Goal: Transaction & Acquisition: Obtain resource

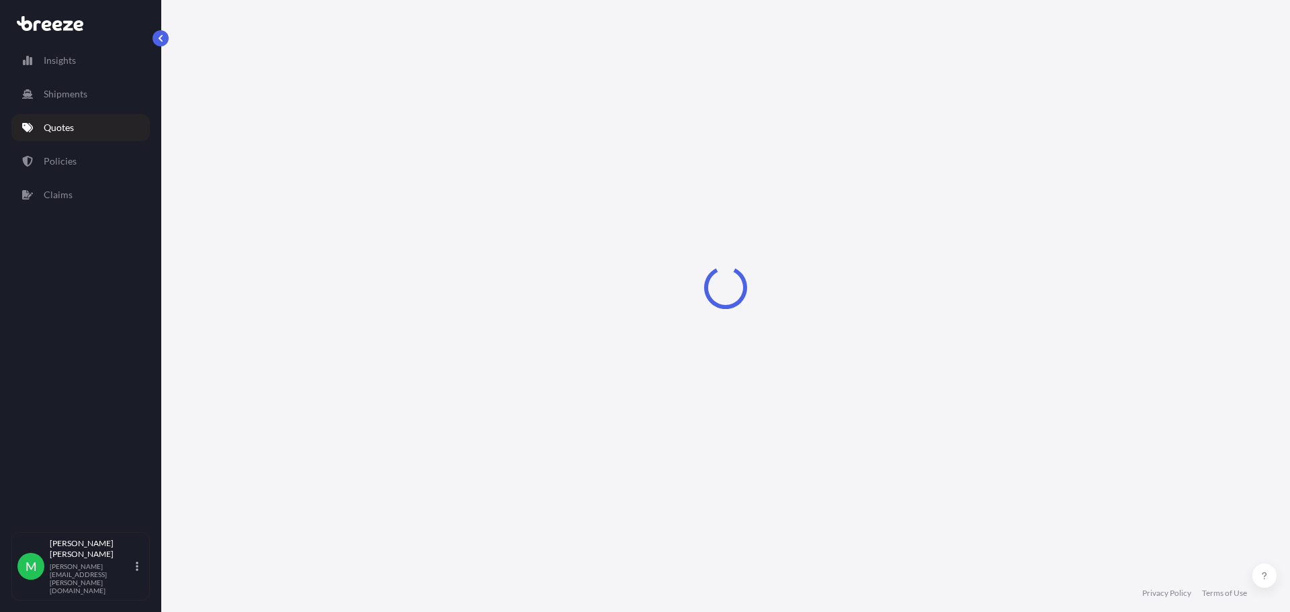
select select "Sea"
select select "1"
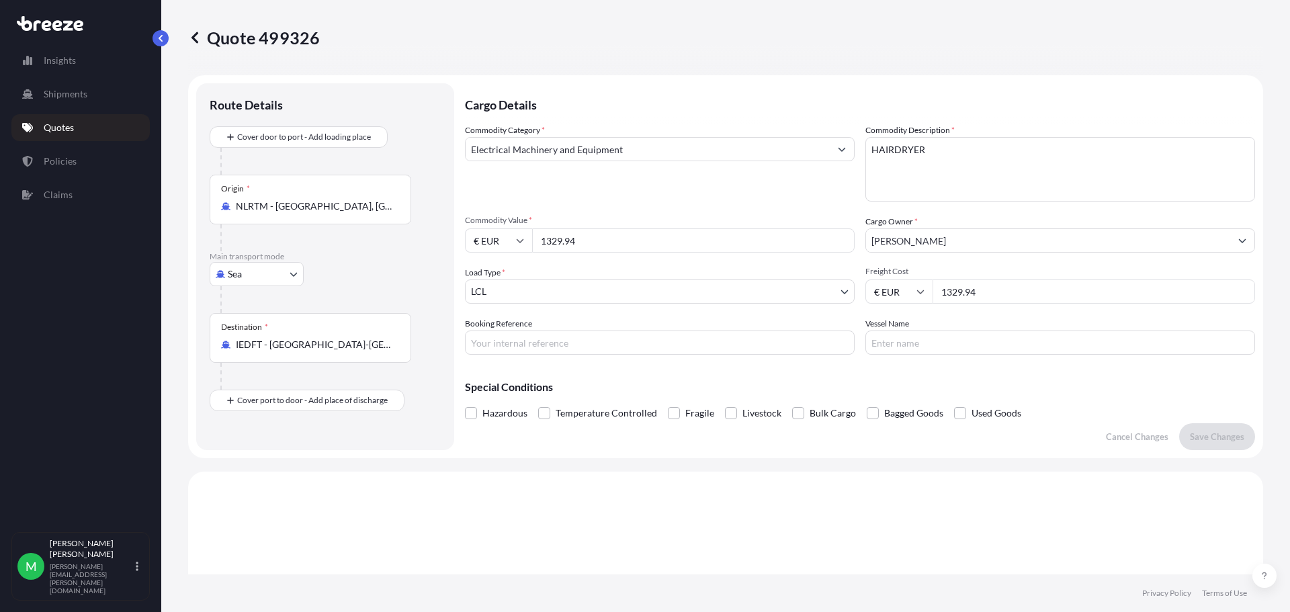
click at [64, 134] on link "Quotes" at bounding box center [80, 127] width 138 height 27
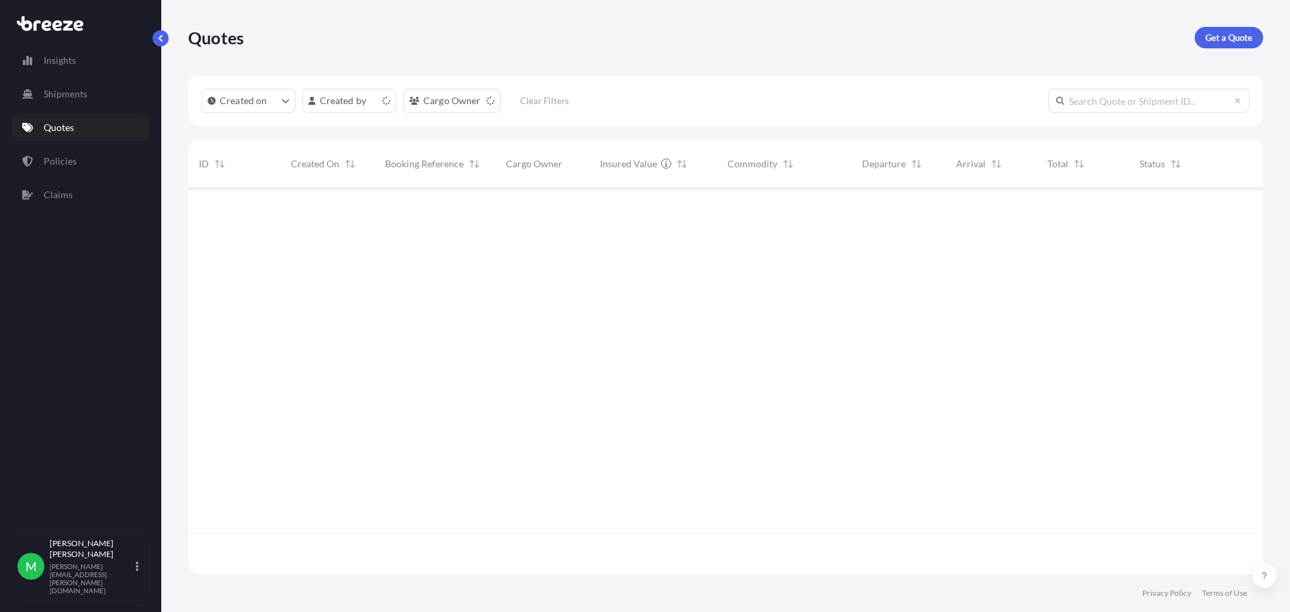
scroll to position [384, 1065]
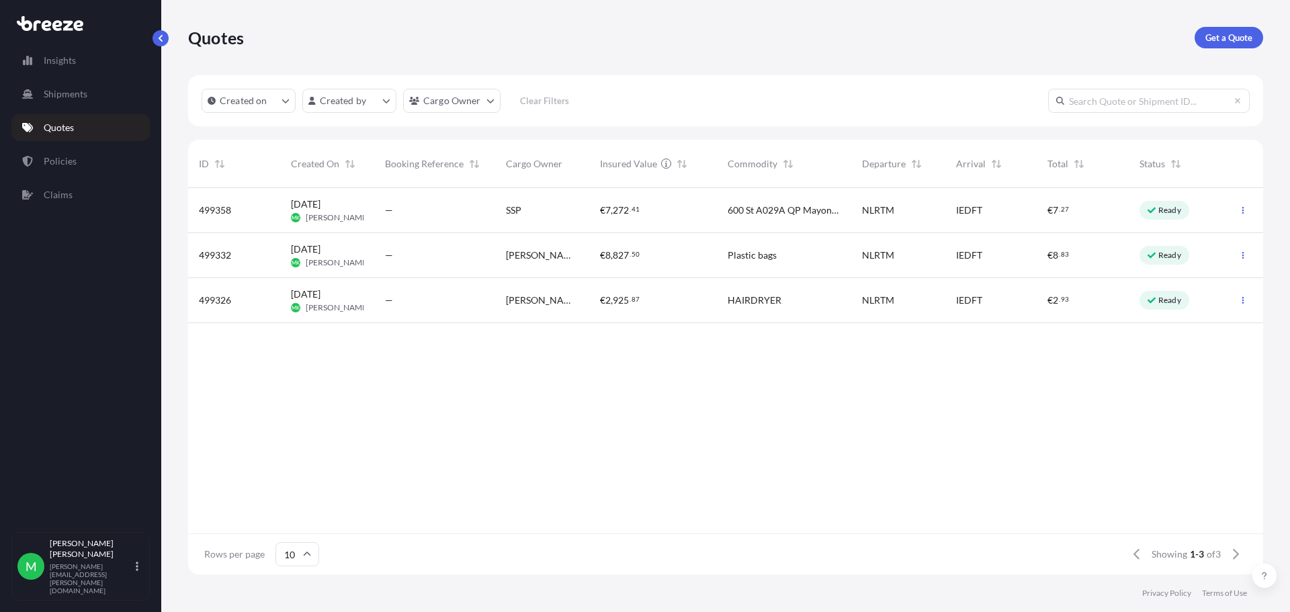
click at [229, 201] on div "499358" at bounding box center [234, 210] width 92 height 45
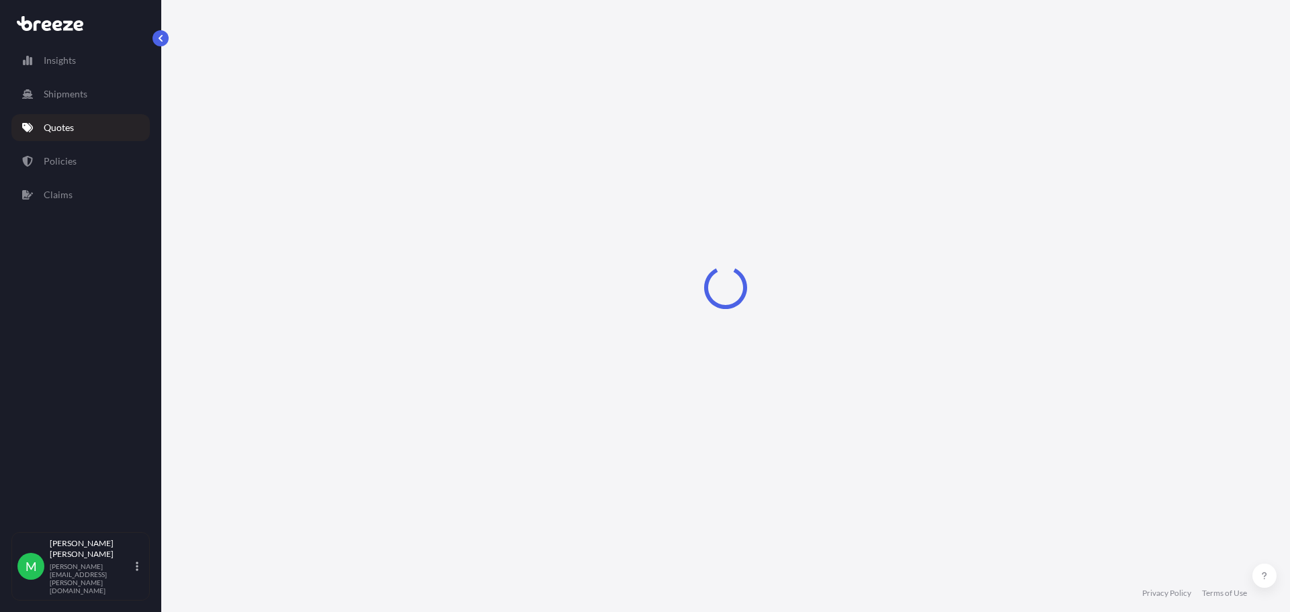
select select "Sea"
select select "1"
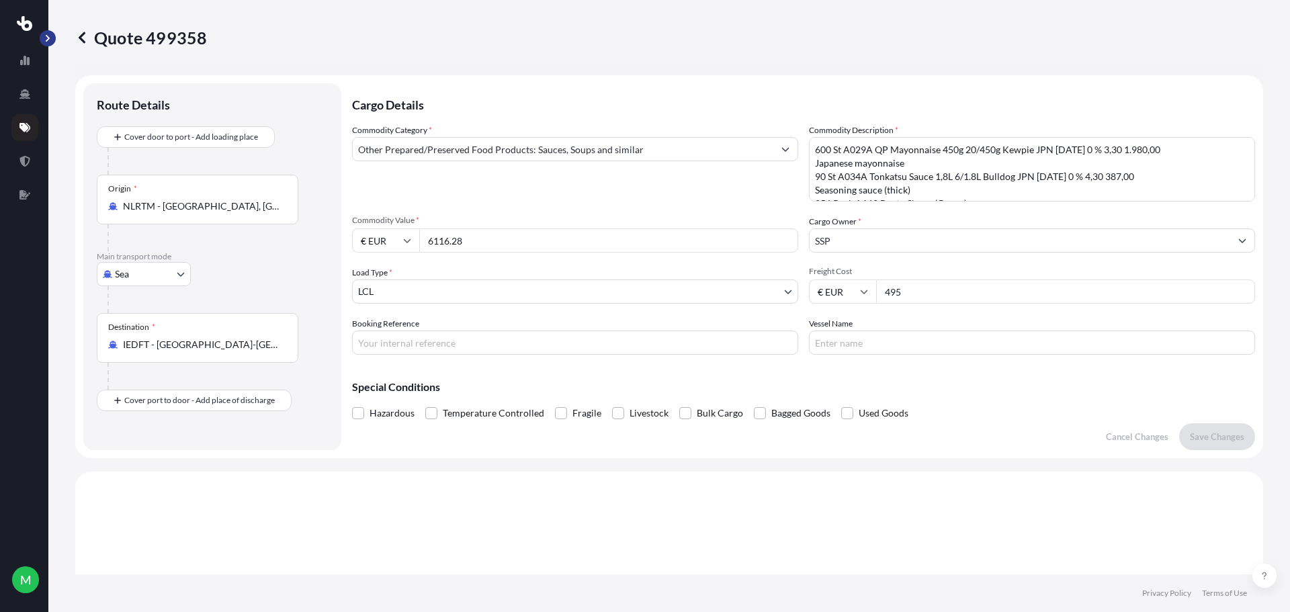
click at [52, 36] on button "button" at bounding box center [48, 38] width 16 height 16
click at [52, 38] on button "button" at bounding box center [48, 38] width 16 height 16
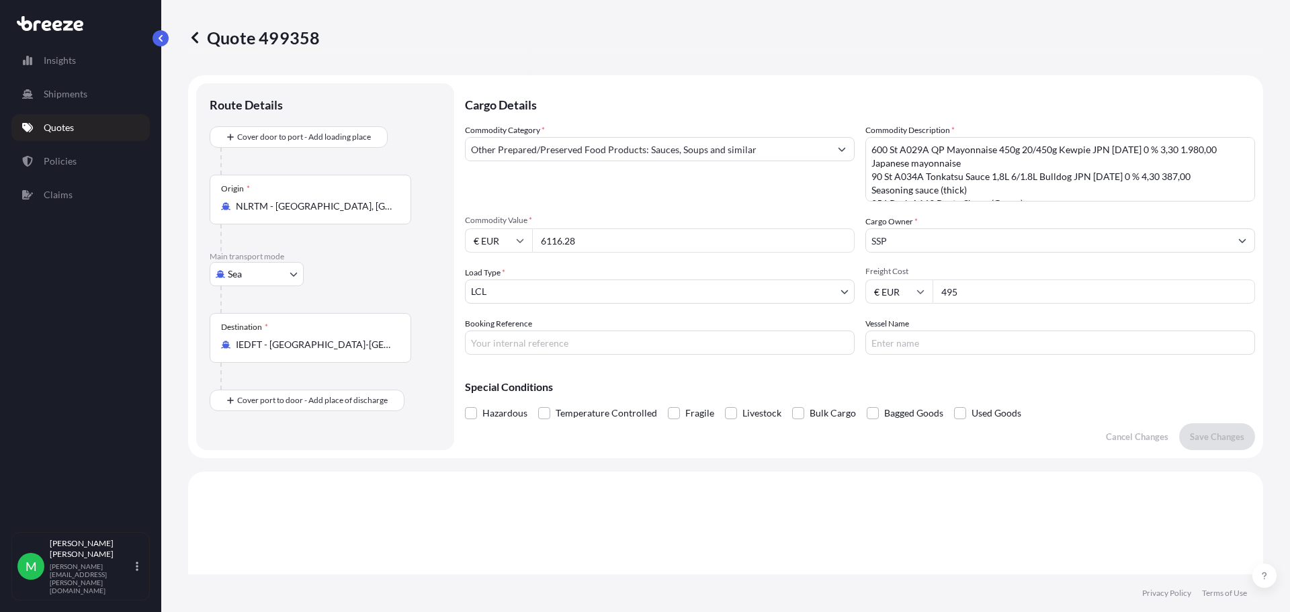
click at [58, 124] on p "Quotes" at bounding box center [59, 127] width 30 height 13
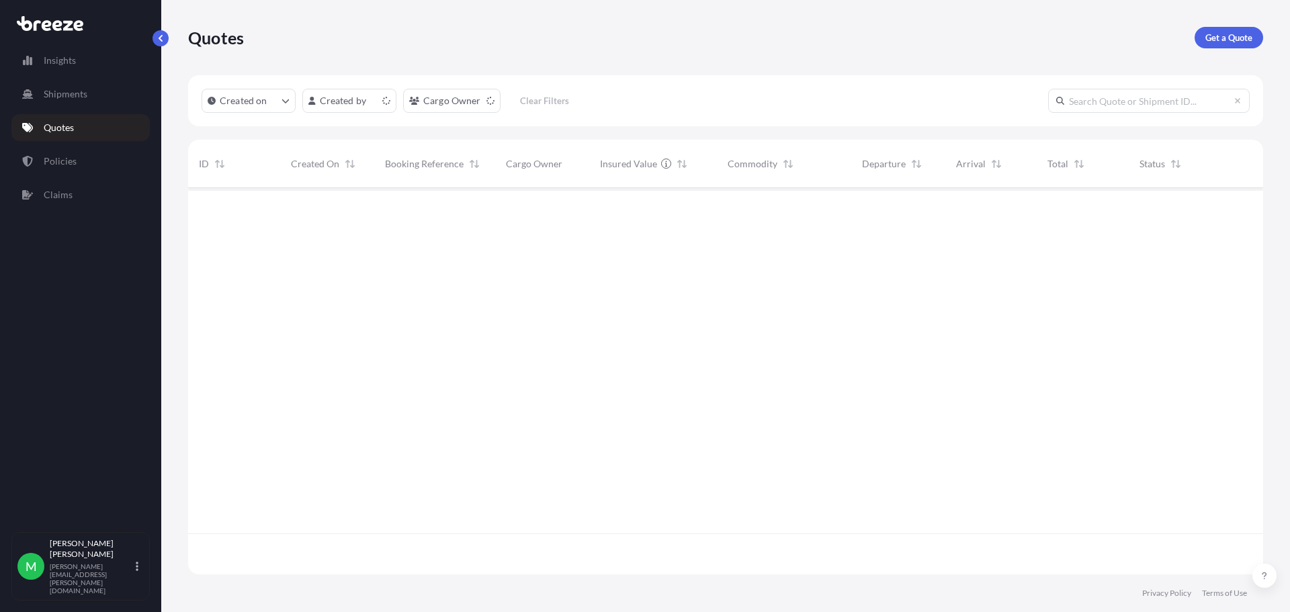
scroll to position [384, 1065]
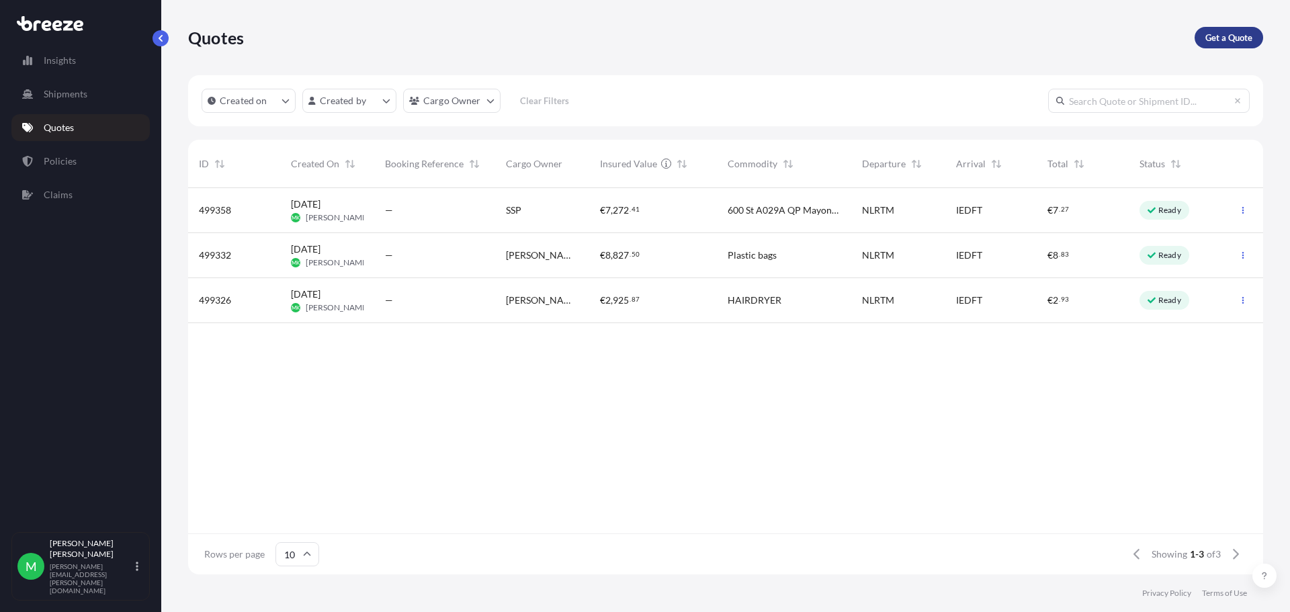
click at [1216, 39] on p "Get a Quote" at bounding box center [1229, 37] width 47 height 13
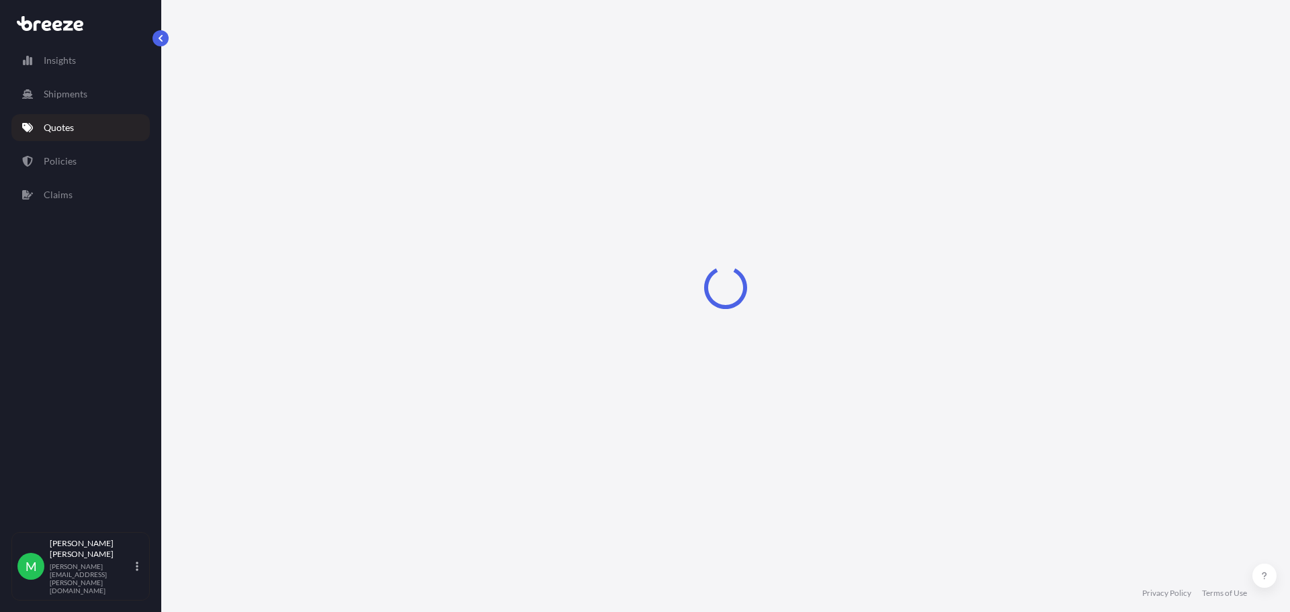
select select "Sea"
select select "1"
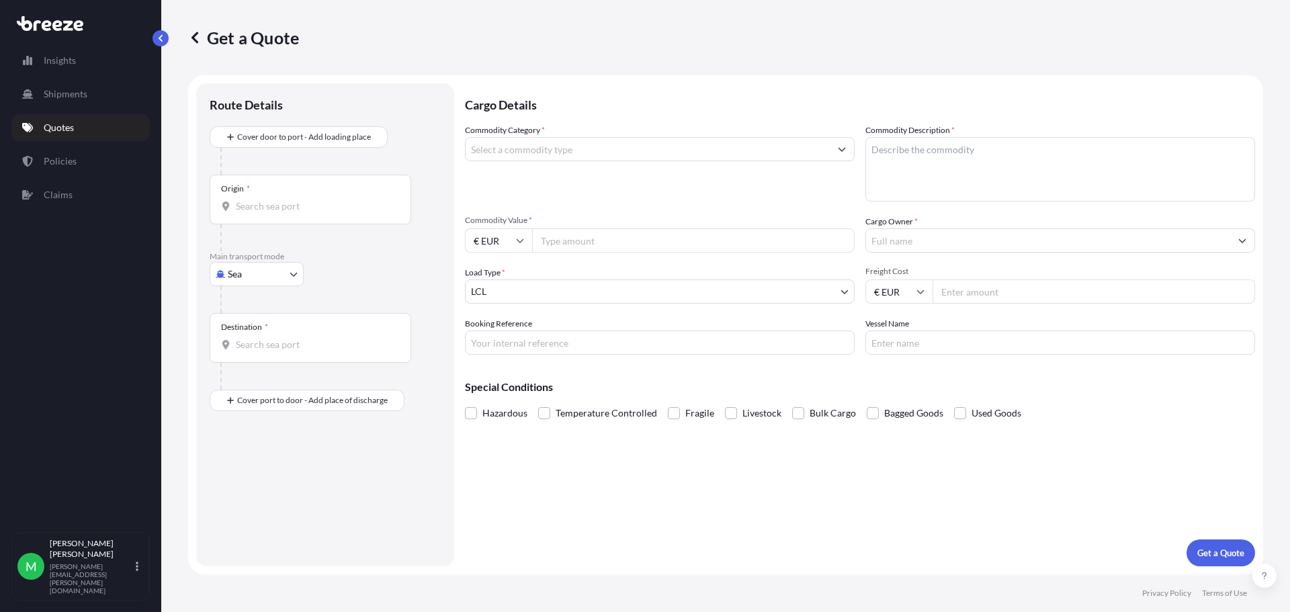
click at [778, 144] on input "Commodity Category *" at bounding box center [648, 149] width 364 height 24
paste input "Asian food stuff"
click at [987, 158] on textarea "Commodity Description *" at bounding box center [1061, 169] width 390 height 65
click at [595, 145] on input "Asian food stuff" at bounding box center [648, 149] width 364 height 24
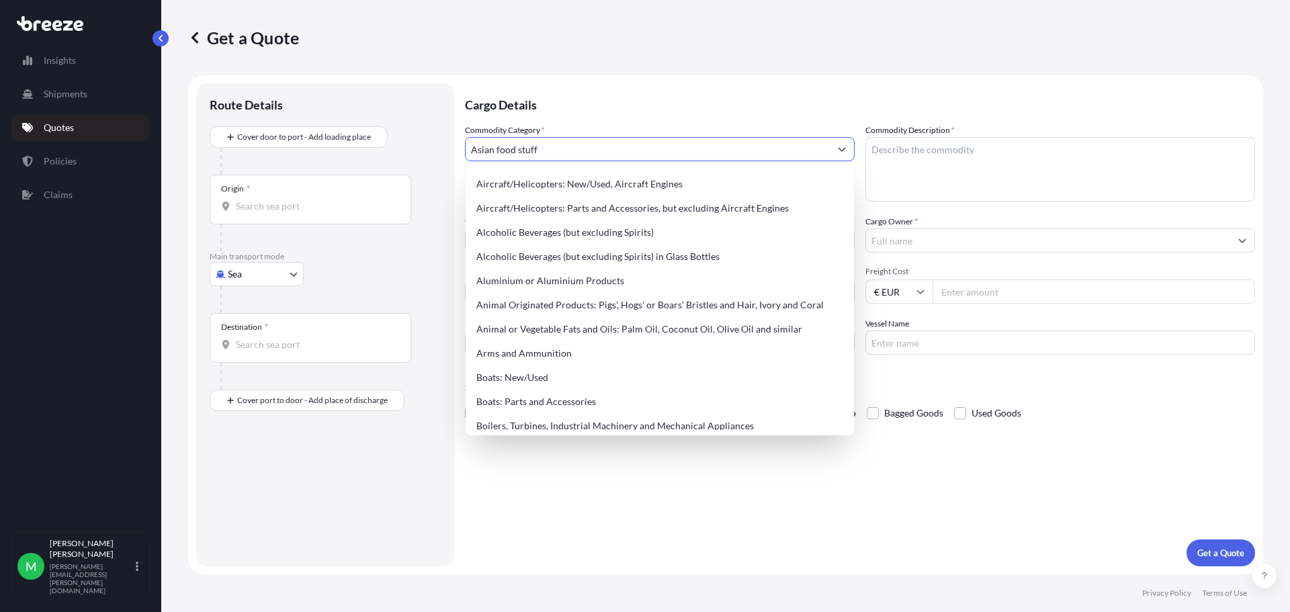
drag, startPoint x: 598, startPoint y: 145, endPoint x: 313, endPoint y: 114, distance: 286.6
click at [313, 114] on form "Route Details Cover door to port - Add loading place Place of loading Road Road…" at bounding box center [725, 324] width 1075 height 499
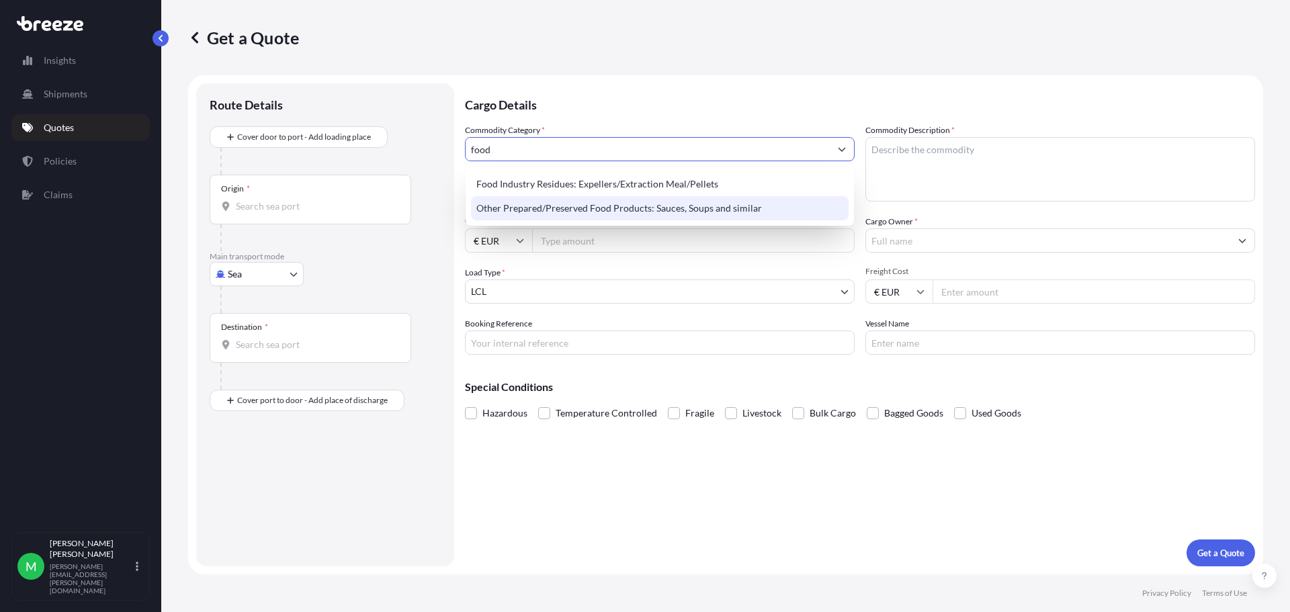
click at [519, 209] on div "Other Prepared/Preserved Food Products: Sauces, Soups and similar" at bounding box center [660, 208] width 378 height 24
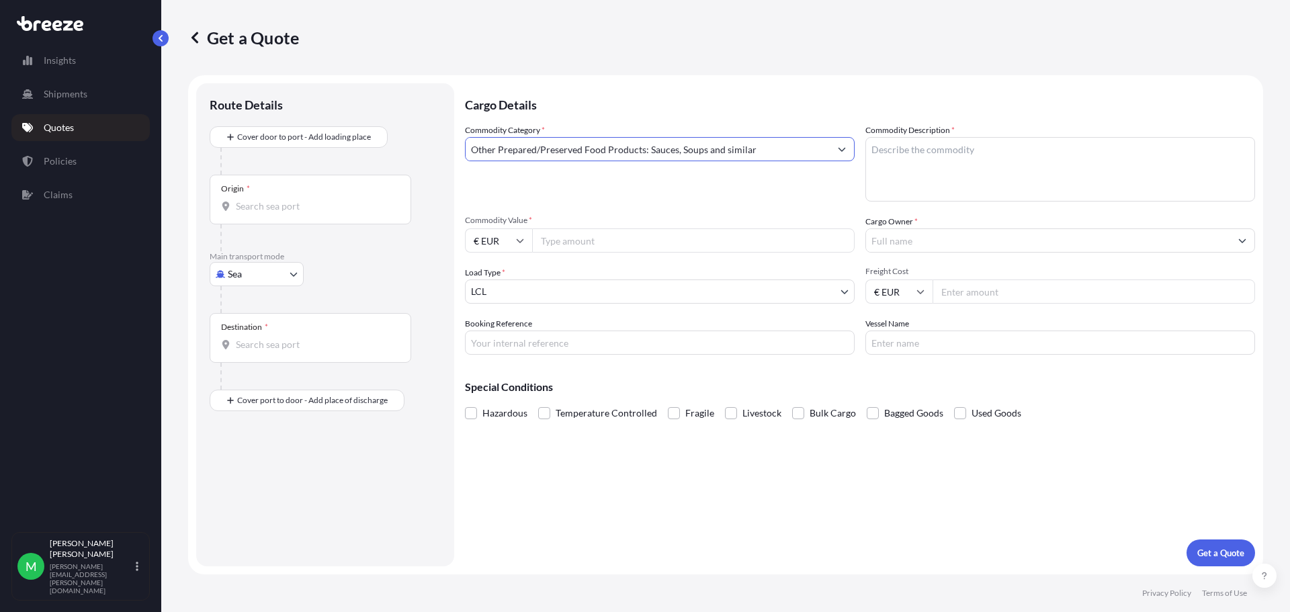
type input "Other Prepared/Preserved Food Products: Sauces, Soups and similar"
click at [942, 172] on textarea "Commodity Description *" at bounding box center [1061, 169] width 390 height 65
paste textarea "Asian food stuff"
type textarea "Asian food stuff"
click at [598, 237] on input "Commodity Value *" at bounding box center [693, 241] width 323 height 24
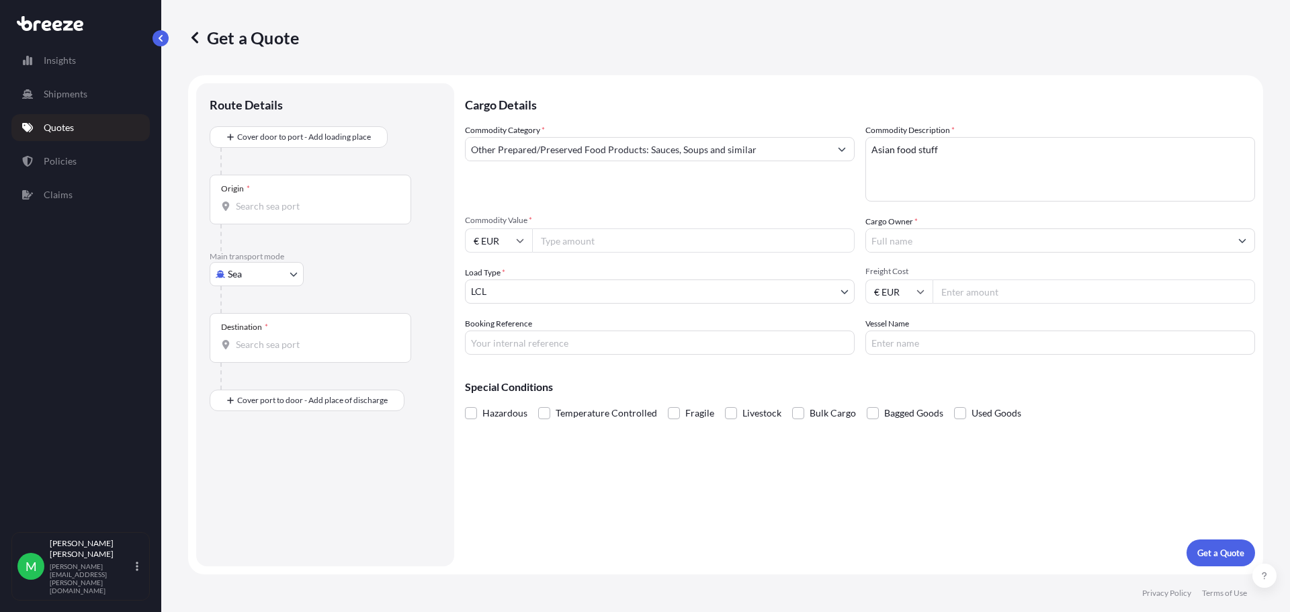
paste input "6128.99"
type input "6128.99"
click at [937, 237] on input "Cargo Owner *" at bounding box center [1048, 241] width 364 height 24
type input "SSP"
click at [978, 288] on input "Freight Cost" at bounding box center [1094, 292] width 323 height 24
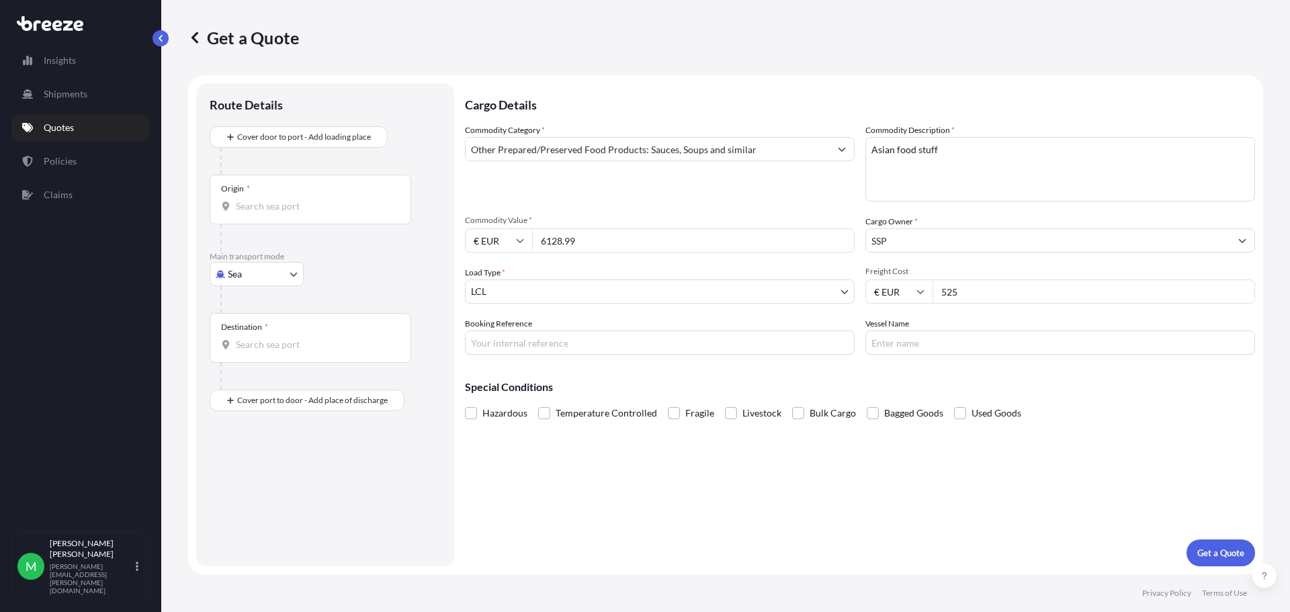
type input "525"
click at [501, 339] on input "Booking Reference" at bounding box center [660, 343] width 390 height 24
paste input "11681038"
type input "11681038"
click at [1204, 551] on p "Get a Quote" at bounding box center [1221, 552] width 47 height 13
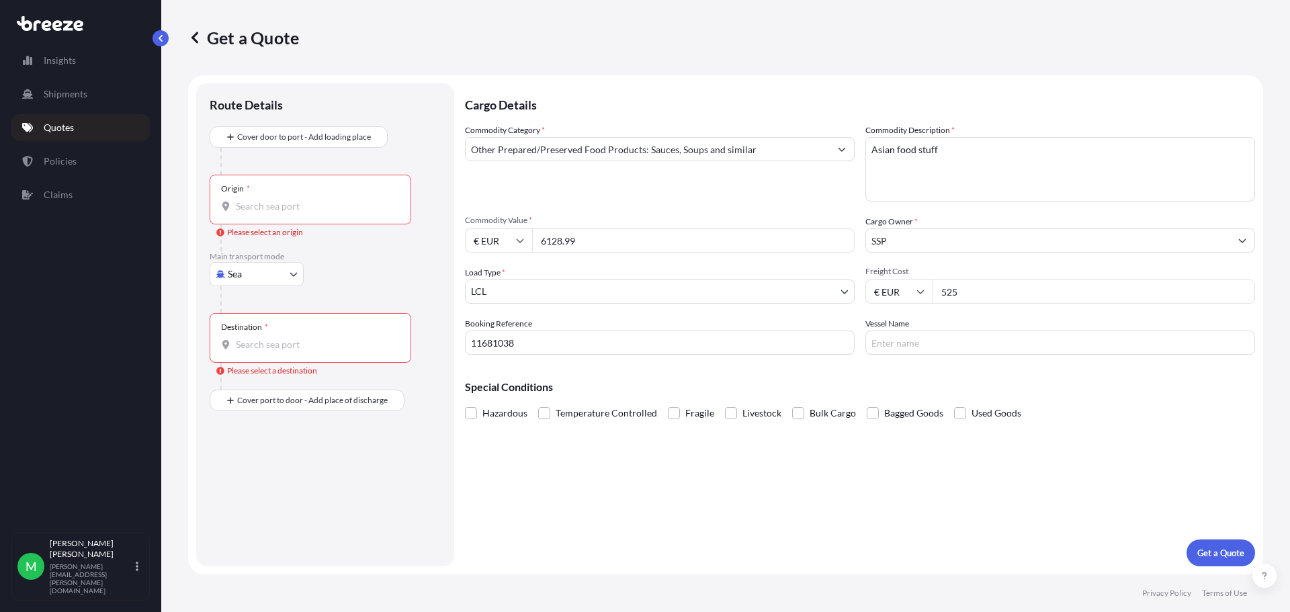
click at [331, 191] on div "Origin *" at bounding box center [311, 200] width 202 height 50
click at [331, 200] on input "Origin * Please select an origin" at bounding box center [315, 206] width 159 height 13
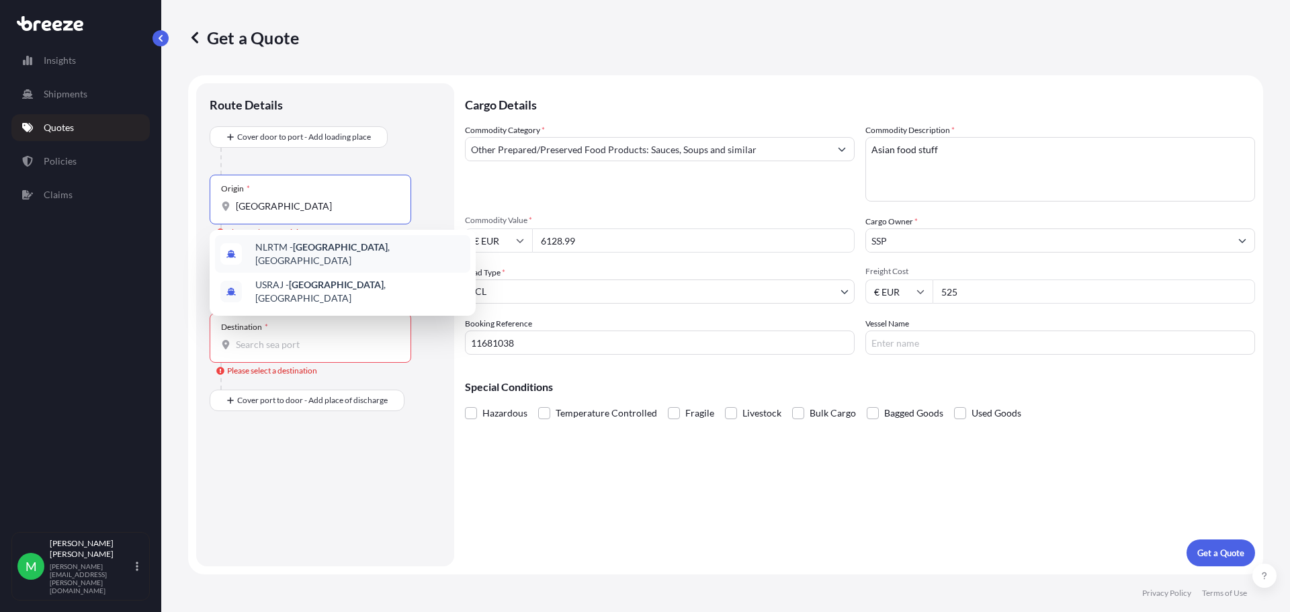
click at [357, 258] on div "NLRTM - [GEOGRAPHIC_DATA] , [GEOGRAPHIC_DATA]" at bounding box center [342, 254] width 255 height 38
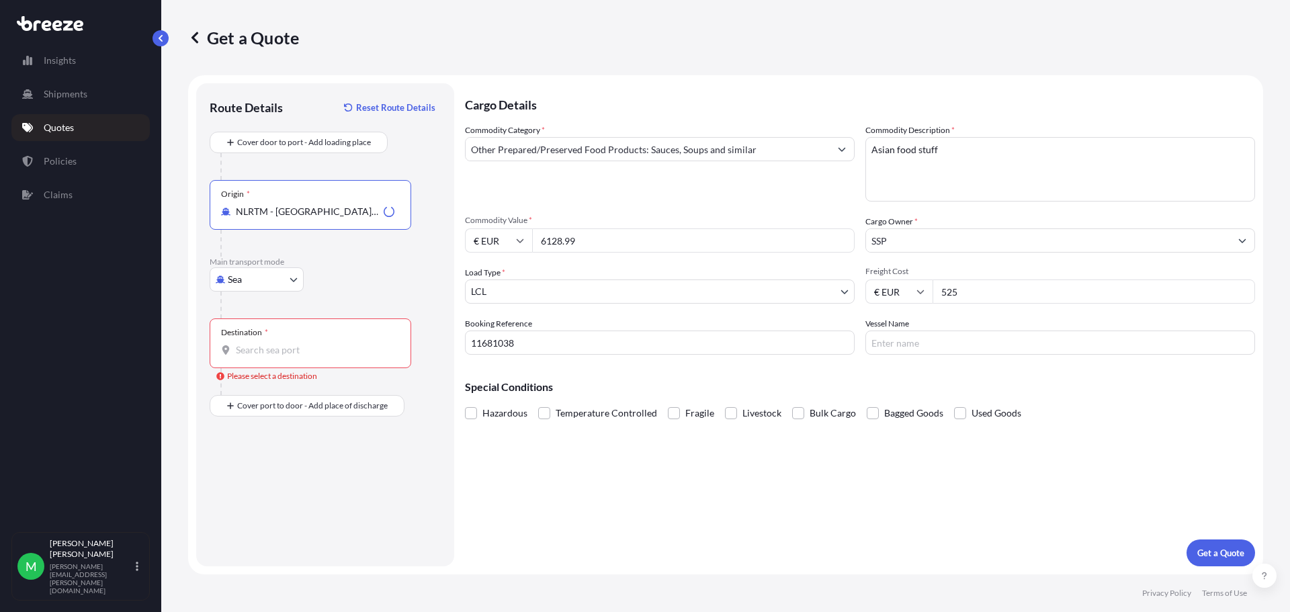
type input "NLRTM - [GEOGRAPHIC_DATA], [GEOGRAPHIC_DATA]"
click at [302, 347] on input "Destination * Please select a destination" at bounding box center [315, 349] width 159 height 13
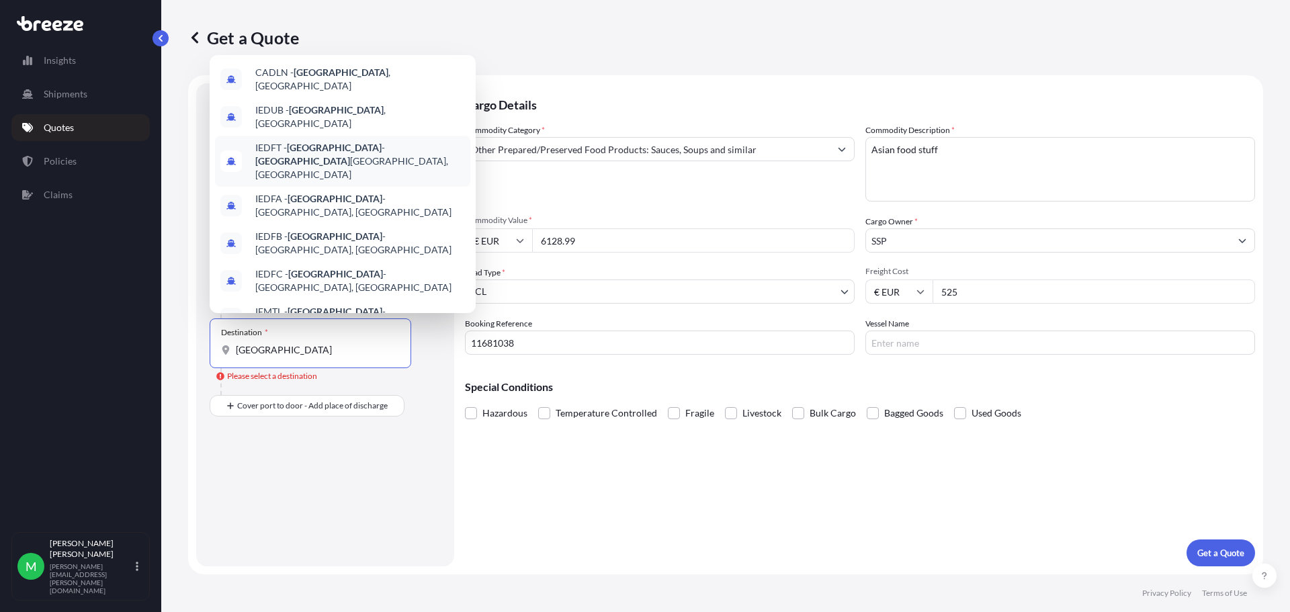
click at [342, 145] on span "IEDFT - [GEOGRAPHIC_DATA] - [GEOGRAPHIC_DATA], [GEOGRAPHIC_DATA]" at bounding box center [360, 161] width 210 height 40
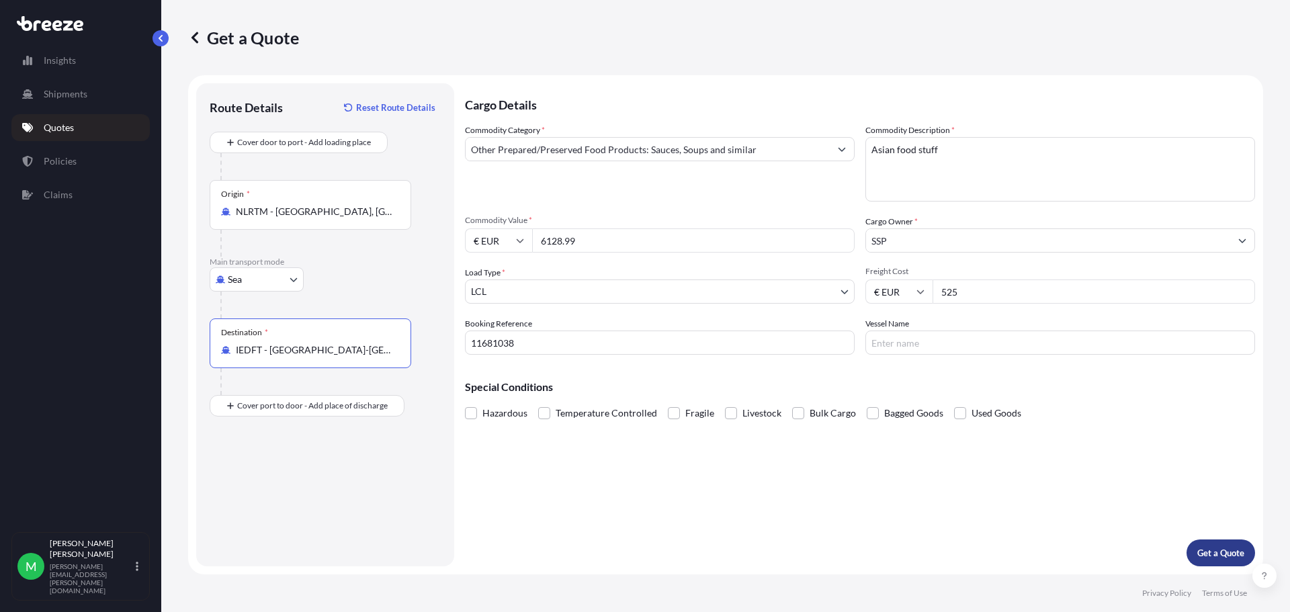
type input "IEDFT - [GEOGRAPHIC_DATA]-[GEOGRAPHIC_DATA], [GEOGRAPHIC_DATA]"
click at [1215, 550] on p "Get a Quote" at bounding box center [1221, 552] width 47 height 13
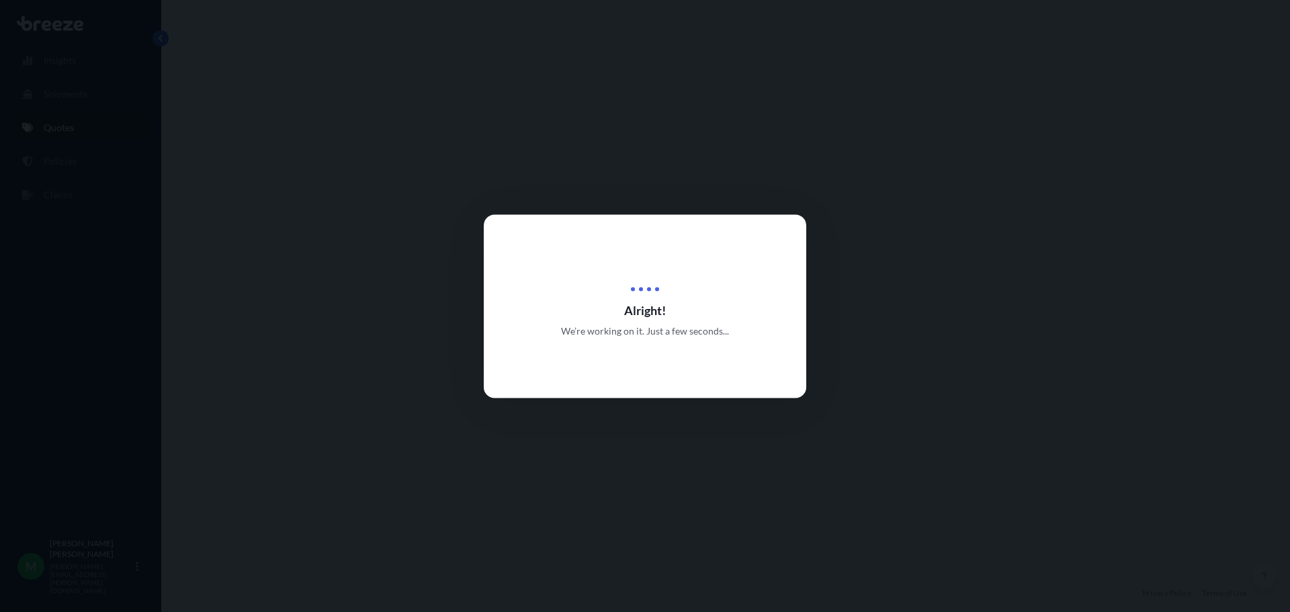
select select "Sea"
select select "1"
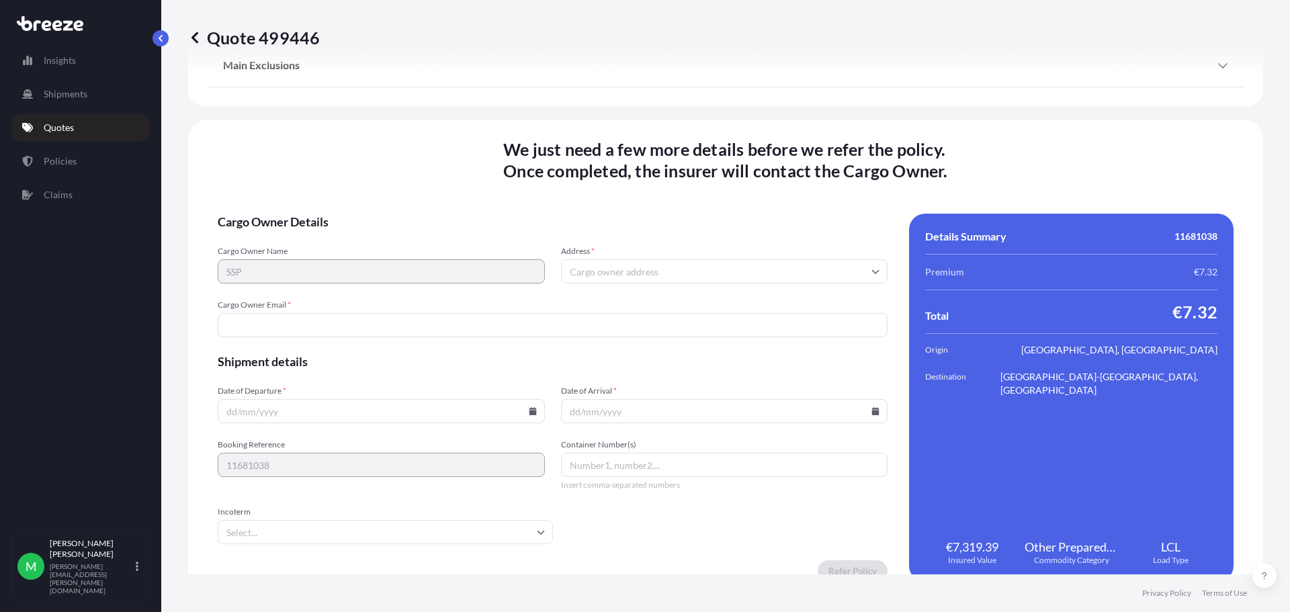
scroll to position [1642, 0]
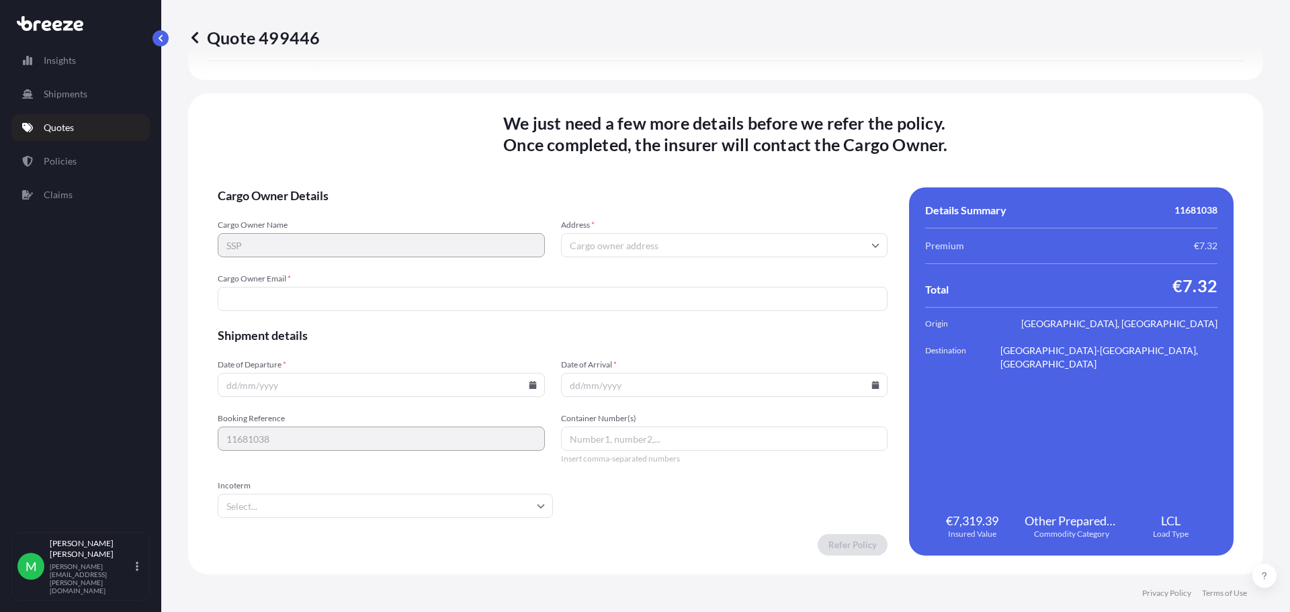
click at [756, 251] on input "Address *" at bounding box center [724, 245] width 327 height 24
click at [343, 298] on input "Cargo Owner Email *" at bounding box center [553, 299] width 670 height 24
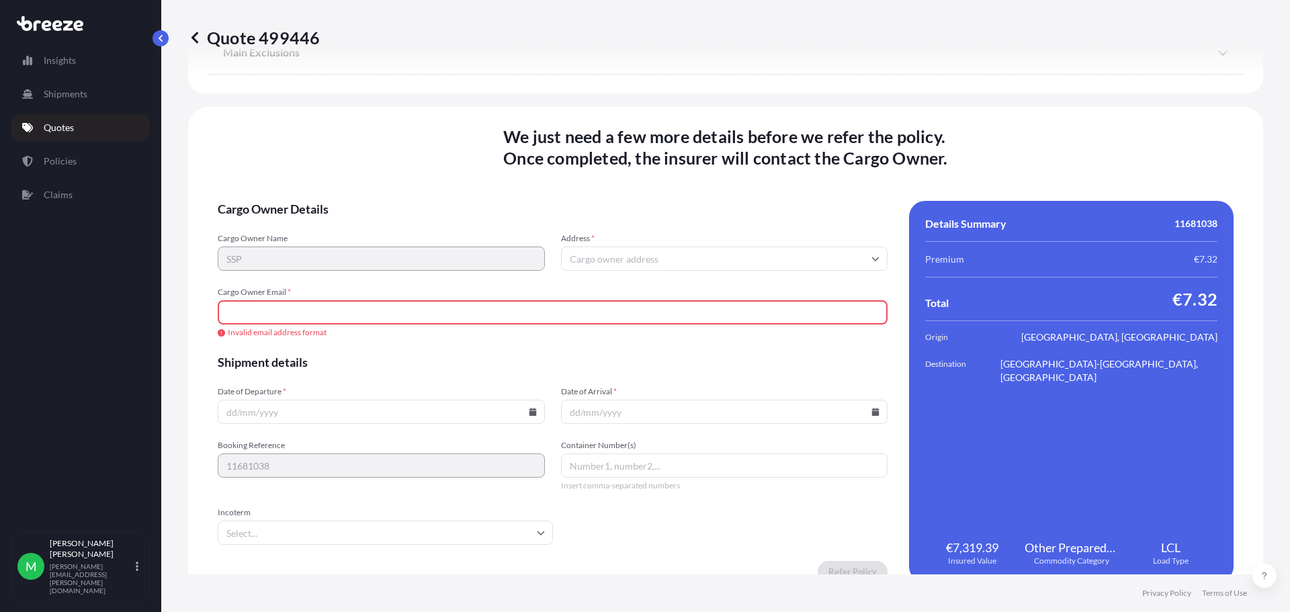
click at [271, 309] on input "Cargo Owner Email *" at bounding box center [553, 312] width 670 height 24
paste input "[PERSON_NAME][EMAIL_ADDRESS][DOMAIN_NAME]>"
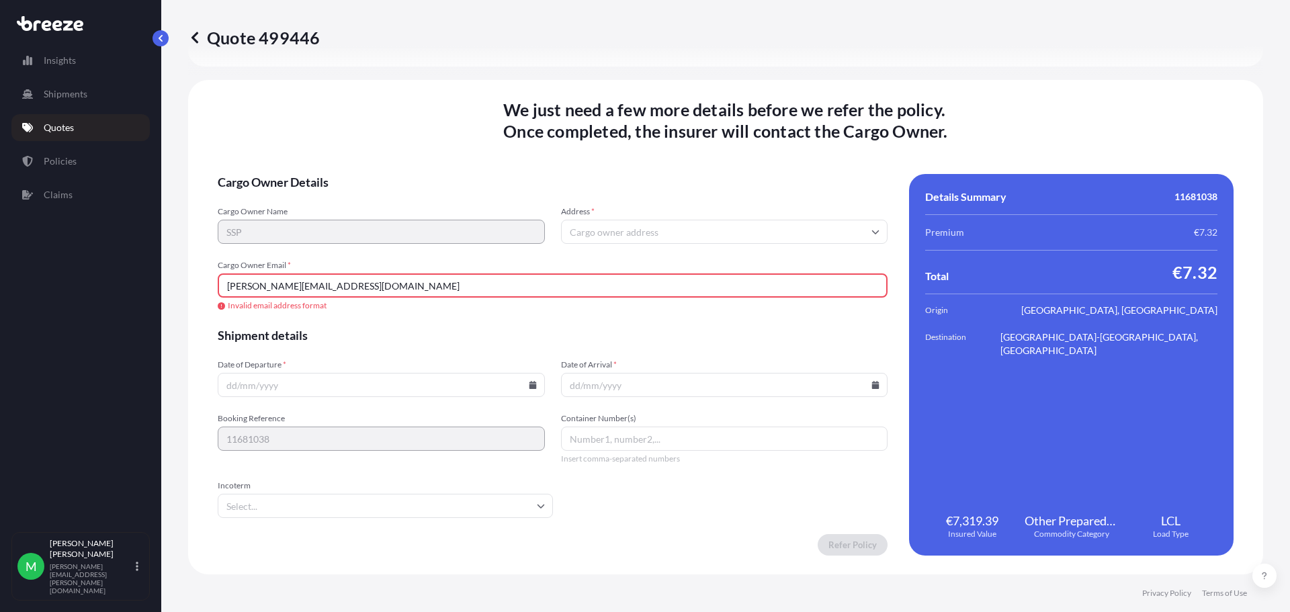
type input "[PERSON_NAME][EMAIL_ADDRESS][DOMAIN_NAME]"
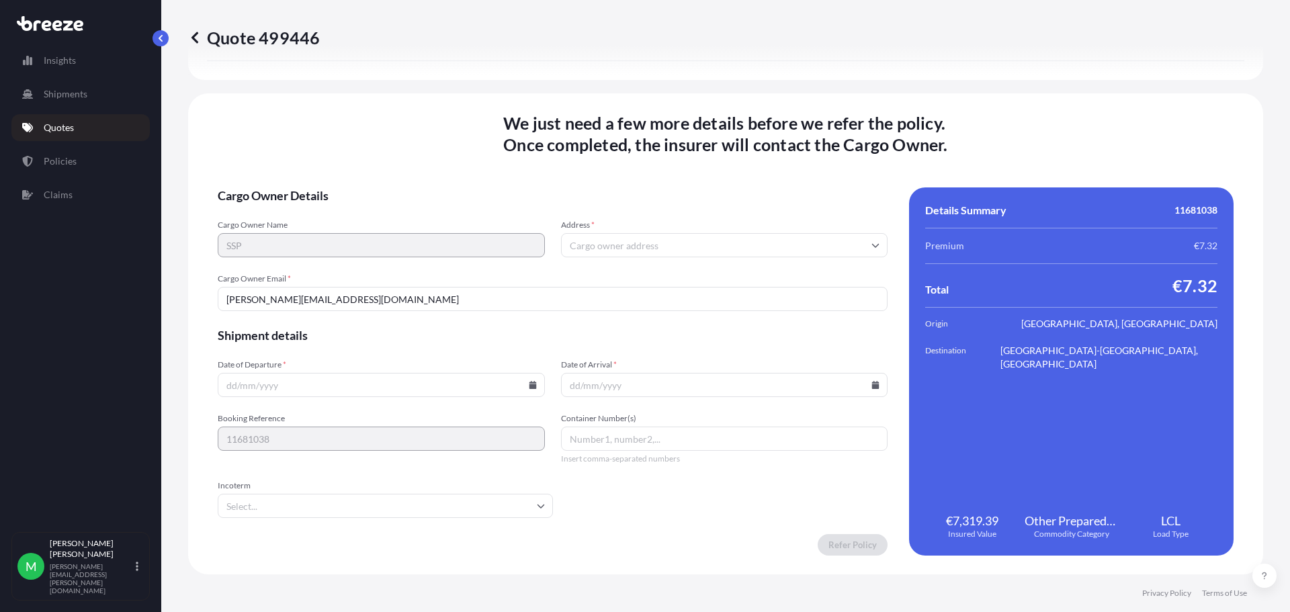
scroll to position [1642, 0]
click at [454, 386] on input "Date of Departure *" at bounding box center [381, 385] width 327 height 24
click at [532, 384] on icon at bounding box center [532, 385] width 7 height 8
